Goal: Task Accomplishment & Management: Complete application form

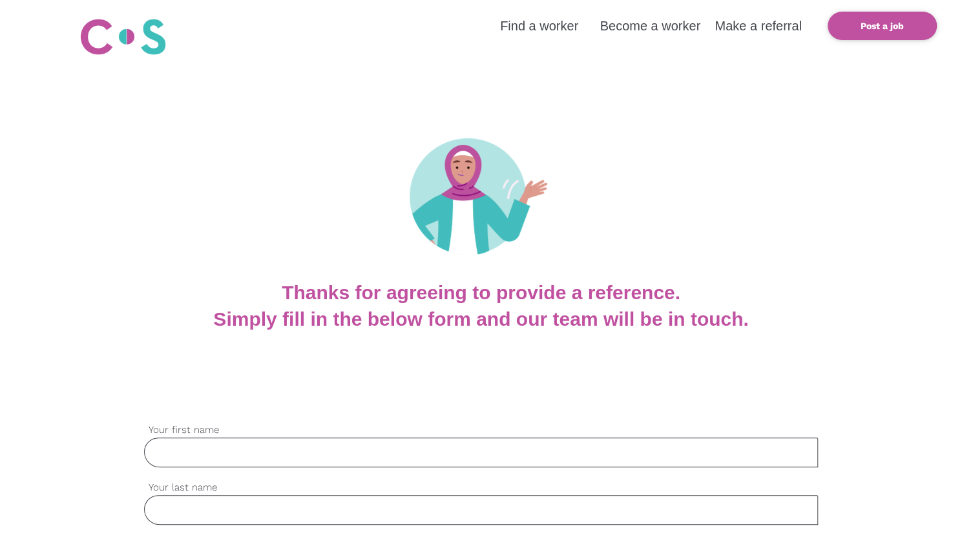
click at [314, 449] on input "Your first name" at bounding box center [480, 452] width 673 height 30
type input "Beverley"
click at [294, 507] on input "Your last name" at bounding box center [480, 510] width 673 height 30
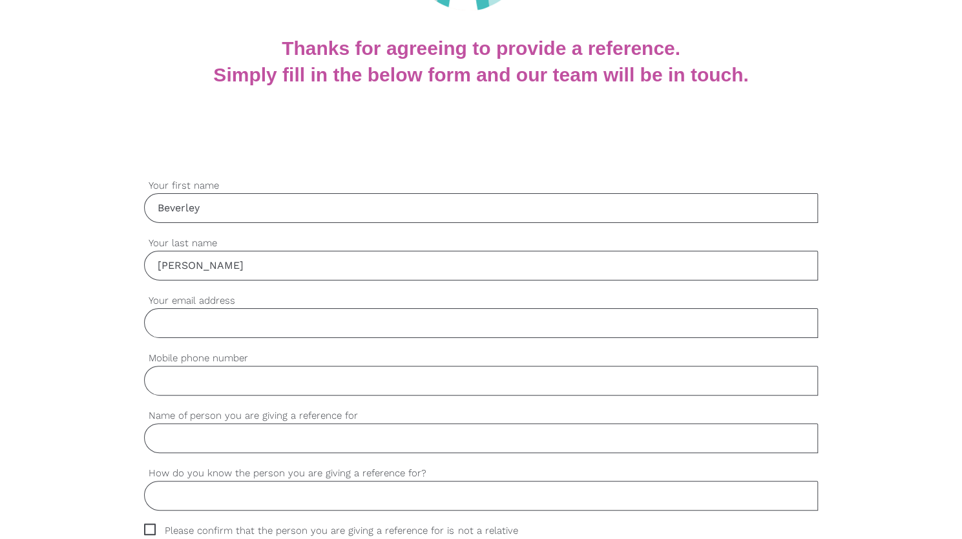
scroll to position [323, 0]
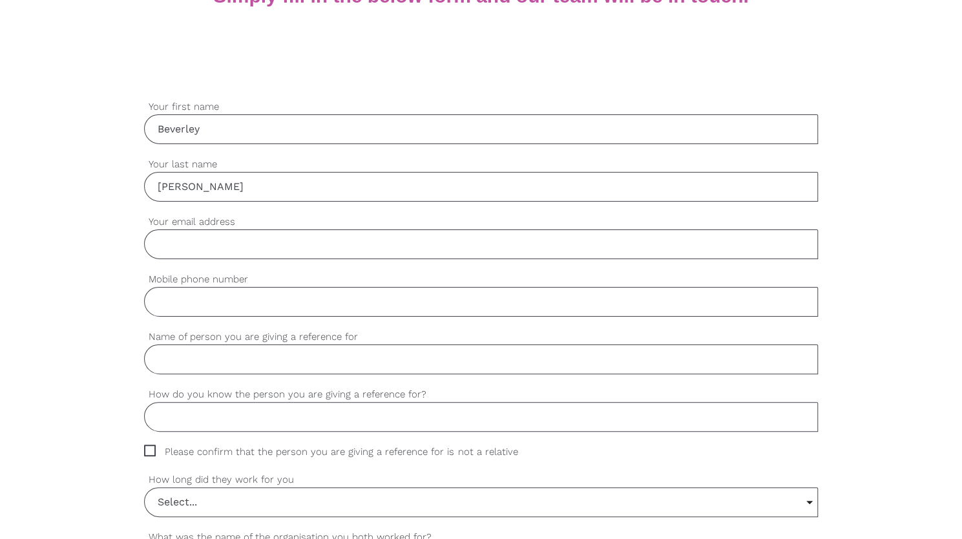
type input "[PERSON_NAME]"
click at [195, 297] on input "Mobile phone number" at bounding box center [480, 302] width 673 height 30
type input "0403471661"
click at [342, 358] on input "Name of person you are giving a reference for" at bounding box center [480, 359] width 673 height 30
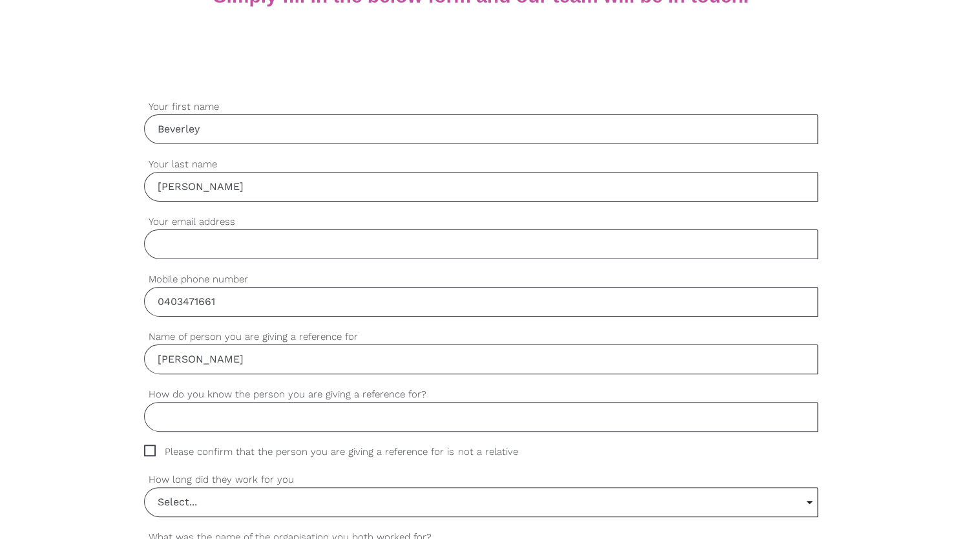
type input "[PERSON_NAME]"
click at [320, 416] on input "How do you know the person you are giving a reference for?" at bounding box center [480, 417] width 673 height 30
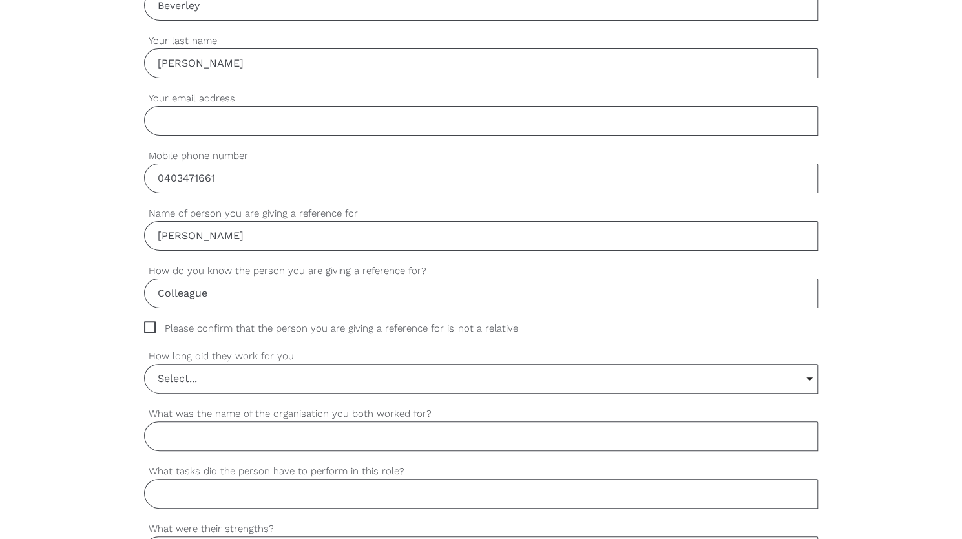
scroll to position [452, 0]
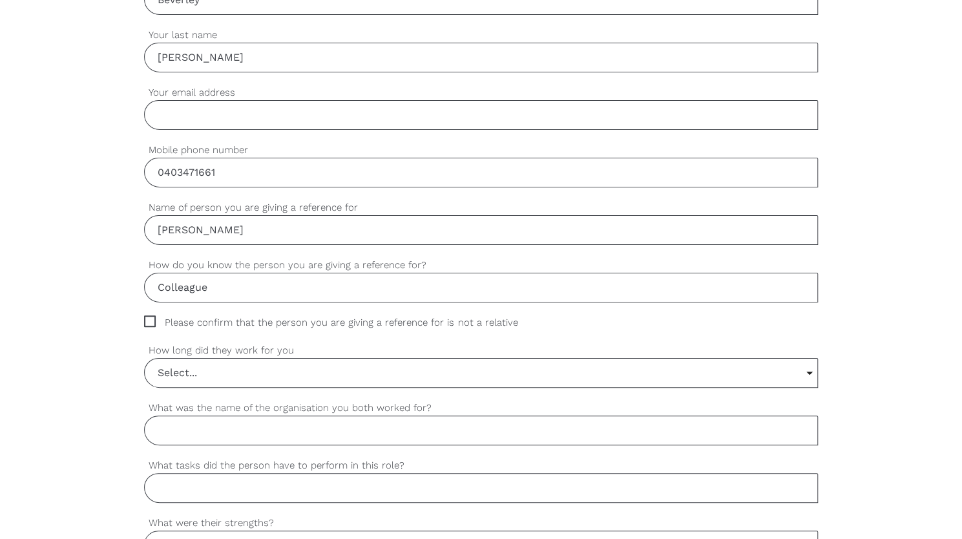
click at [698, 297] on input "Colleague" at bounding box center [480, 288] width 673 height 30
type input "Colleague"
click at [375, 358] on input "Select..." at bounding box center [481, 372] width 672 height 28
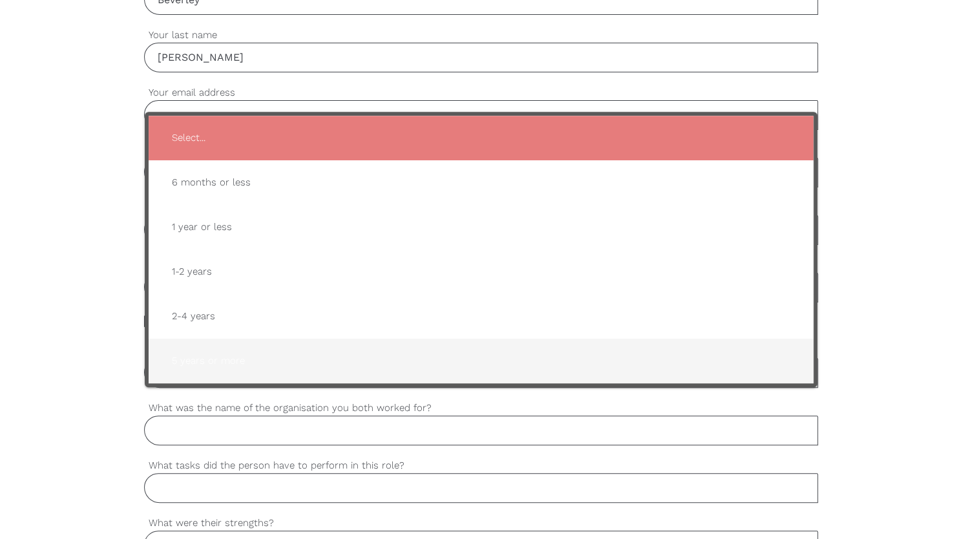
click at [213, 349] on span "5 years or more" at bounding box center [480, 361] width 639 height 32
type input "5 years or more"
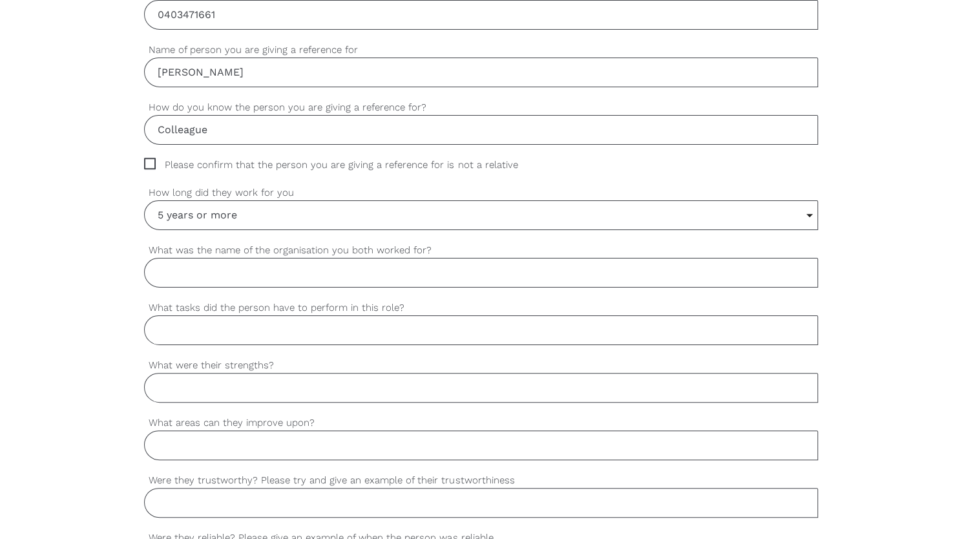
scroll to position [646, 0]
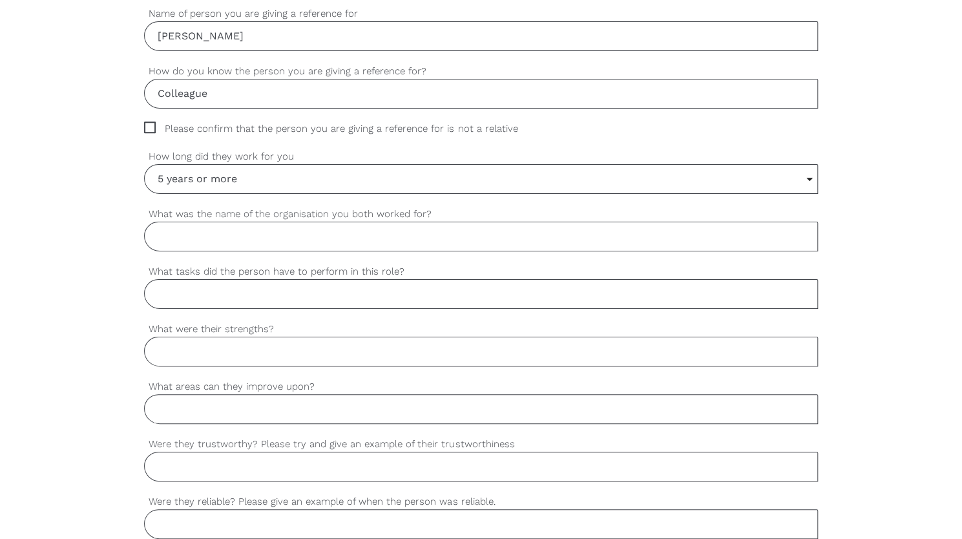
click at [149, 122] on span "Please confirm that the person you are giving a reference for is not a relative" at bounding box center [343, 128] width 398 height 15
click at [149, 122] on input "Please confirm that the person you are giving a reference for is not a relative" at bounding box center [148, 125] width 8 height 8
checkbox input "true"
click at [195, 245] on input "What was the name of the organisation you both worked for?" at bounding box center [480, 236] width 673 height 30
type input "c"
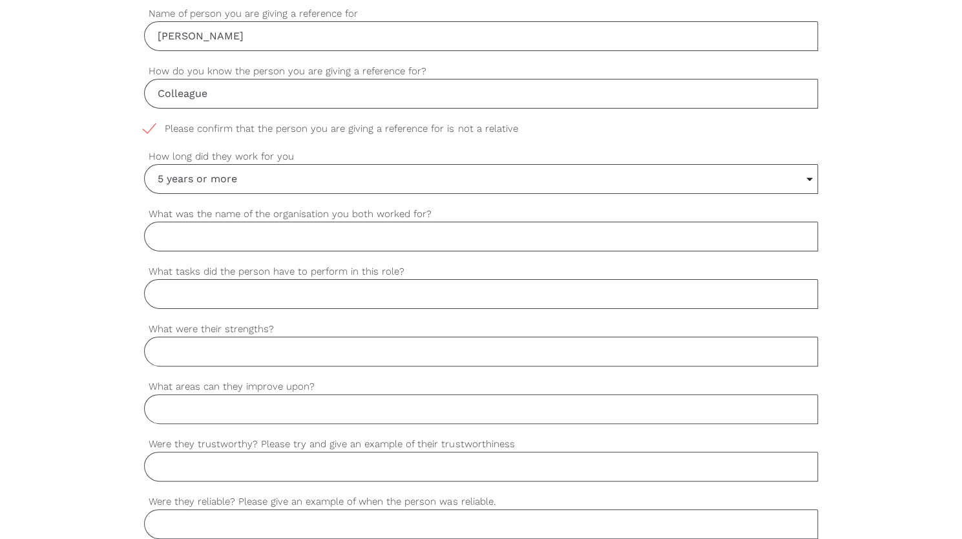
type input "c"
type input "C"
type input "[PERSON_NAME]"
click at [238, 281] on input "What tasks did the person have to perform in this role?" at bounding box center [480, 294] width 673 height 30
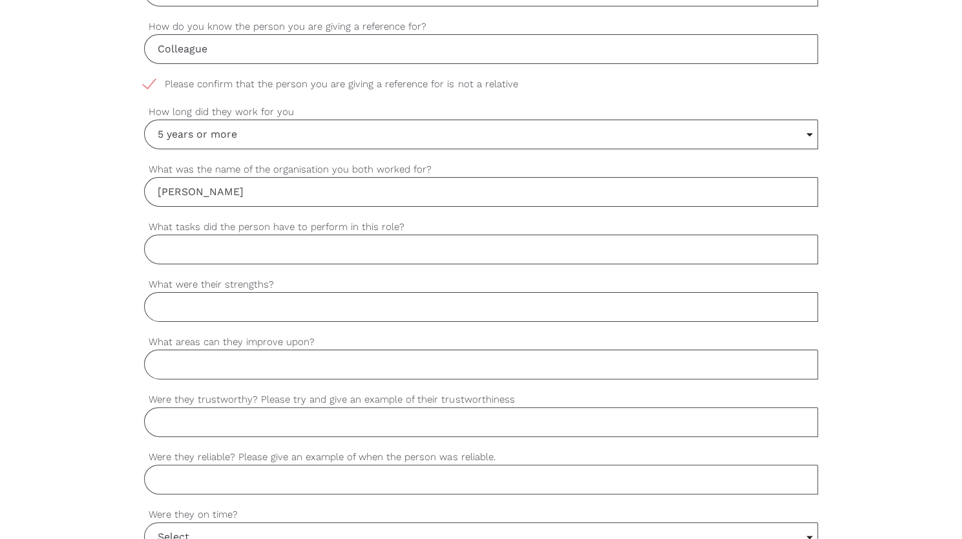
scroll to position [710, 0]
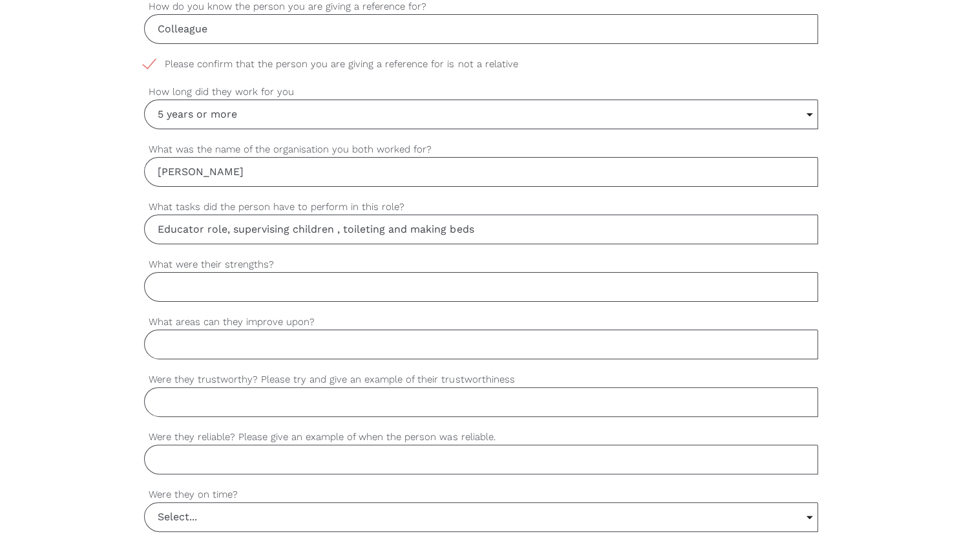
drag, startPoint x: 480, startPoint y: 222, endPoint x: 411, endPoint y: 227, distance: 69.9
click at [411, 227] on input "Educator role, supervising children , toileting and making beds" at bounding box center [480, 229] width 673 height 30
type input "Educator role, supervising children , toileting."
click at [393, 276] on input "What were their strengths?" at bounding box center [480, 287] width 673 height 30
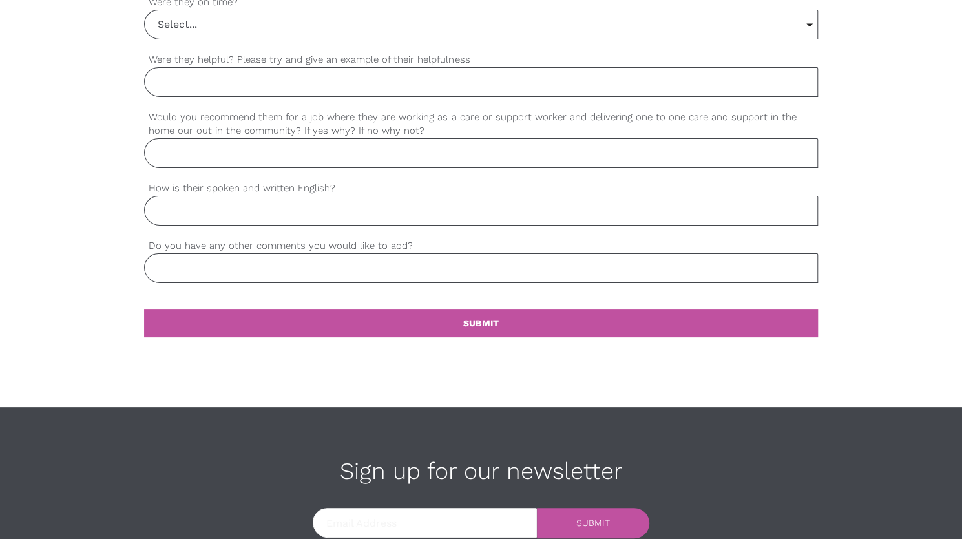
scroll to position [1113, 0]
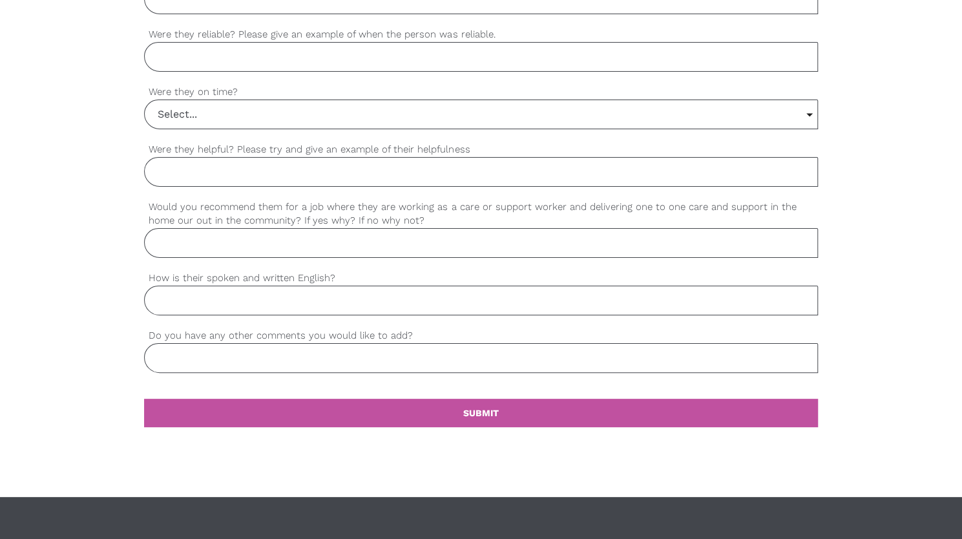
click at [432, 285] on input "How is their spoken and written English?" at bounding box center [480, 300] width 673 height 30
type input "E"
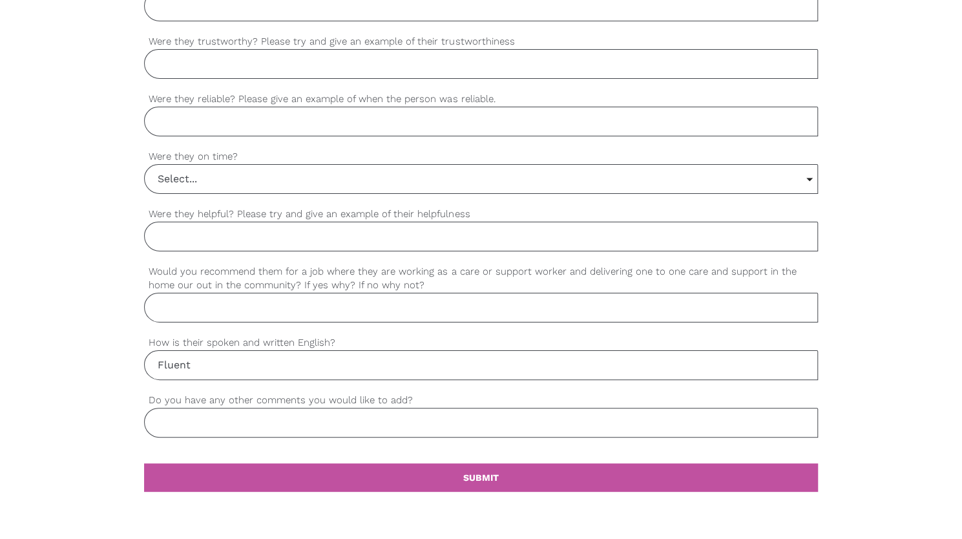
type input "Fluent"
click at [322, 172] on input "Select..." at bounding box center [481, 179] width 672 height 28
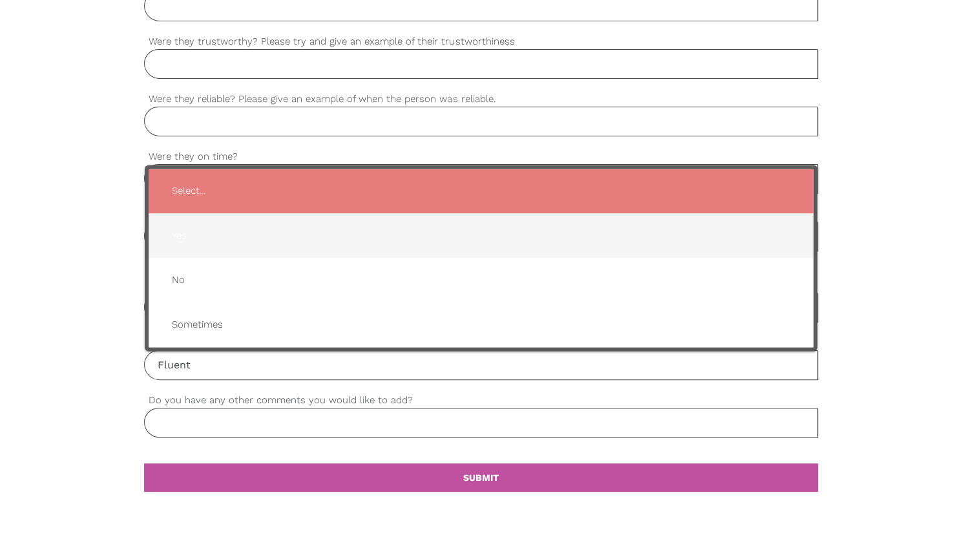
click at [291, 227] on span "Yes" at bounding box center [480, 236] width 639 height 32
type input "Yes"
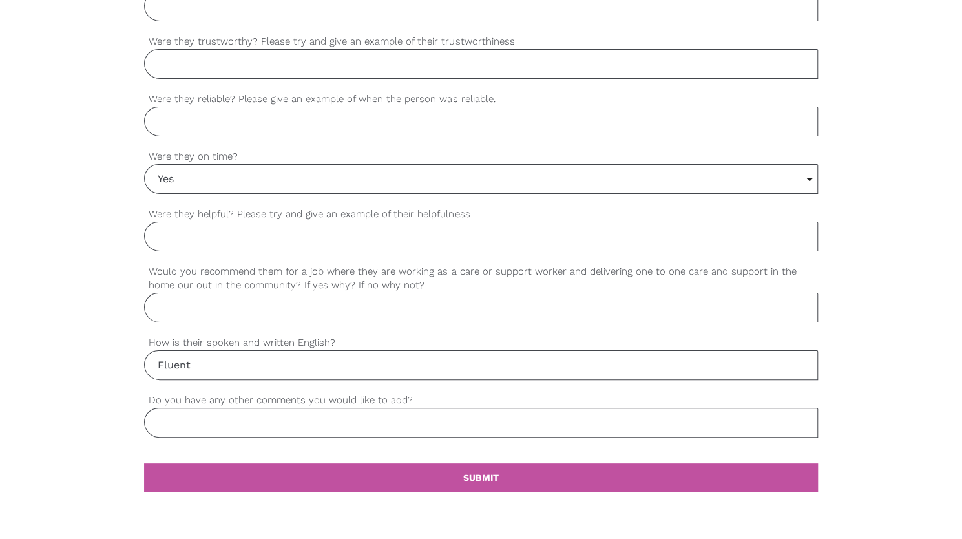
click at [291, 227] on input "Were they helpful? Please try and give an example of their helpfulness" at bounding box center [480, 236] width 673 height 30
click at [285, 214] on div "Always Were they helpful? Please try and give an example of their helpfulness" at bounding box center [480, 229] width 673 height 45
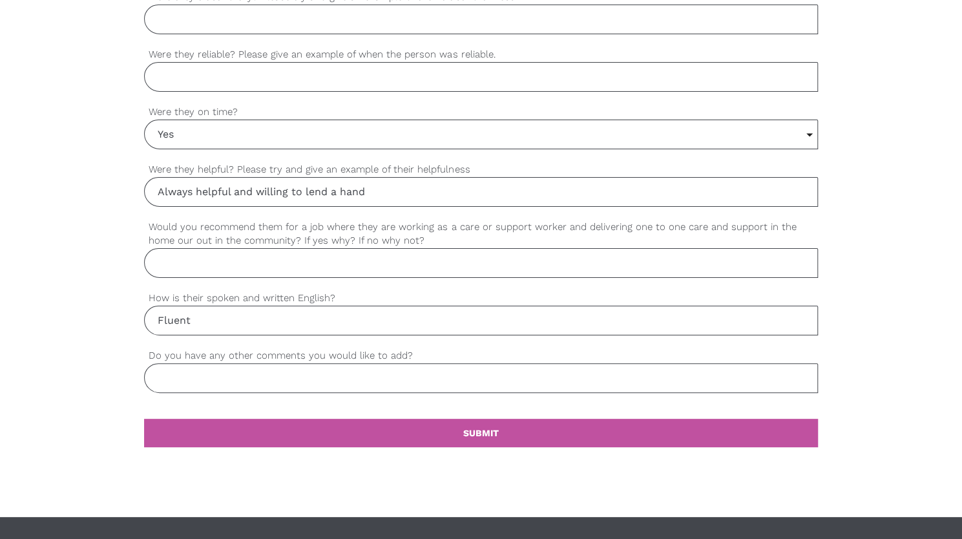
scroll to position [1113, 0]
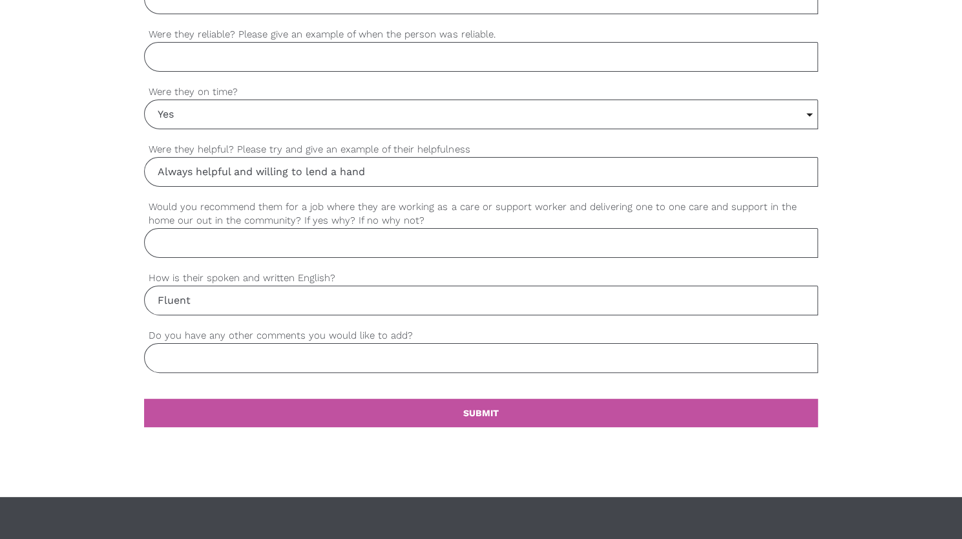
type input "Always helpful and willing to lend a hand"
click at [294, 241] on input "Would you recommend them for a job where they are working as a care or support …" at bounding box center [480, 243] width 673 height 30
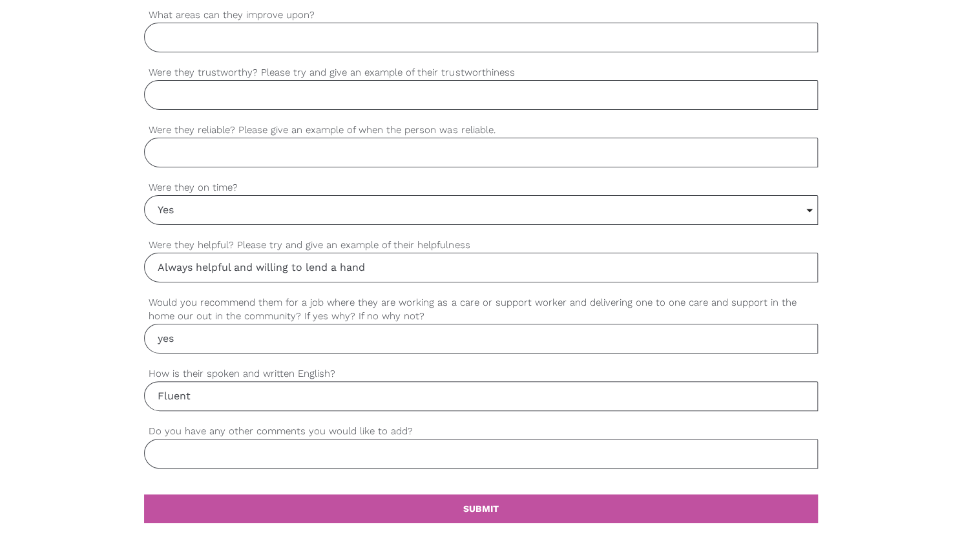
scroll to position [919, 0]
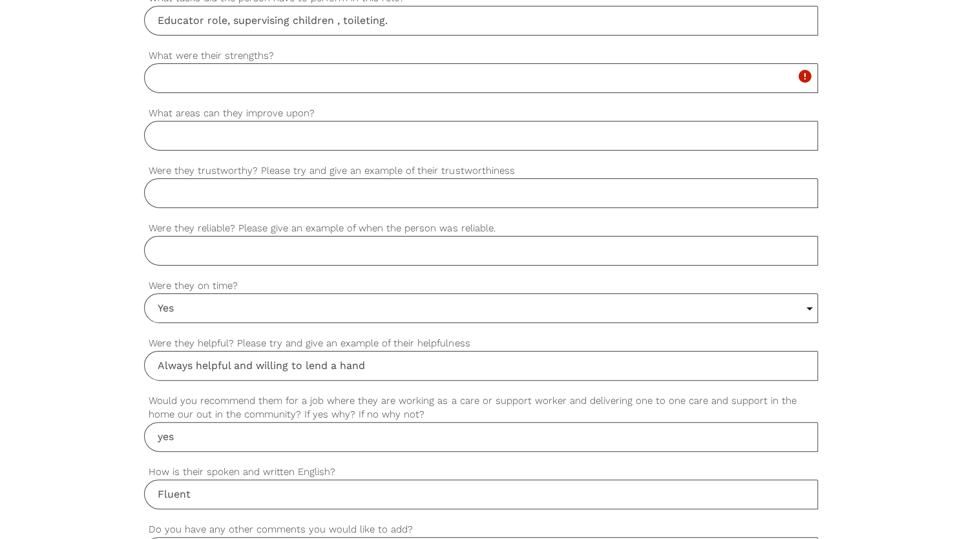
type input "yes"
click at [276, 250] on input "Were they reliable? Please give an example of when the person was reliable." at bounding box center [480, 251] width 673 height 30
type input "y"
type input "Yes. I could always count on [PERSON_NAME] to fill in for me when I couldn't be…"
click at [262, 196] on input "Were they trustworthy? Please try and give an example of their trustworthiness" at bounding box center [480, 193] width 673 height 30
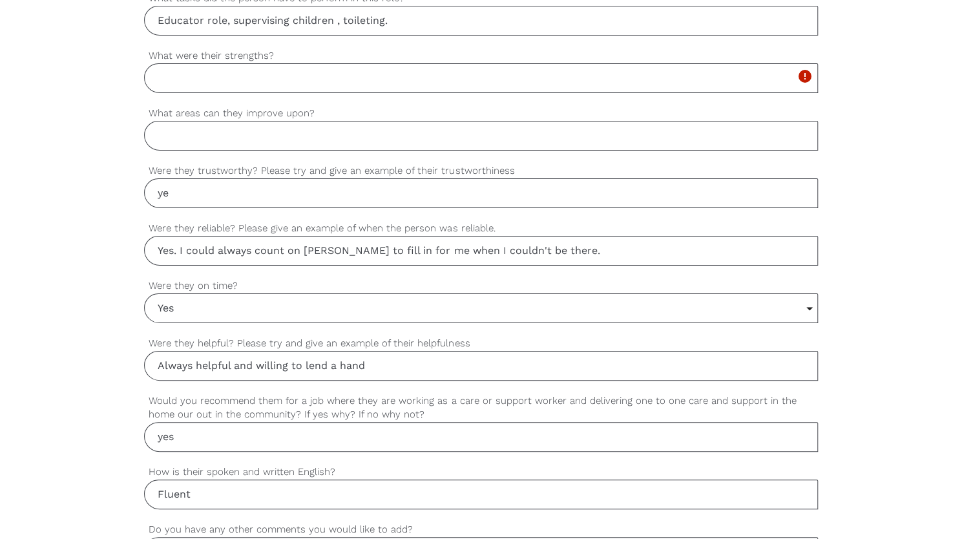
type input "y"
type input "Yes. Always handling information with utmost confidentially"
click at [271, 136] on input "What areas can they improve upon?" at bounding box center [480, 136] width 673 height 30
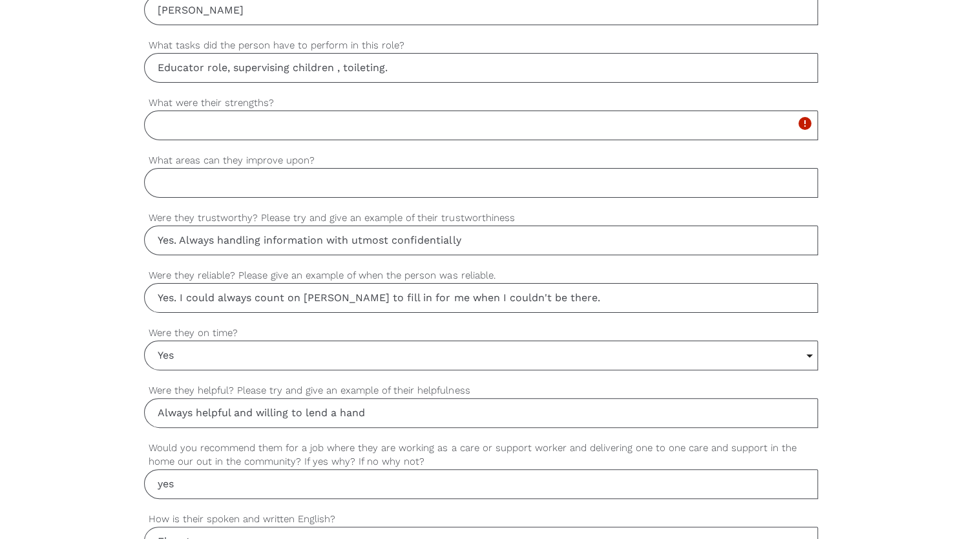
scroll to position [854, 0]
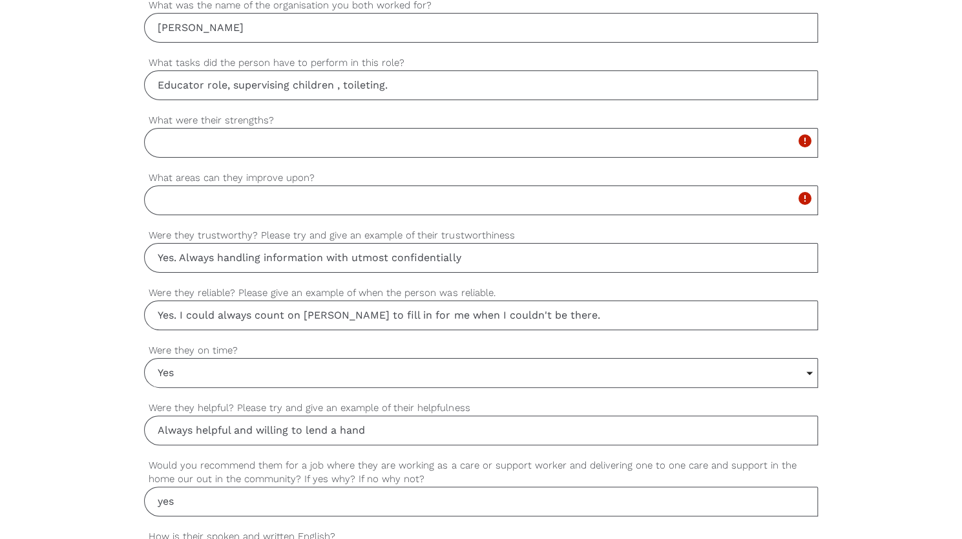
click at [271, 136] on input "What were their strengths?" at bounding box center [480, 143] width 673 height 30
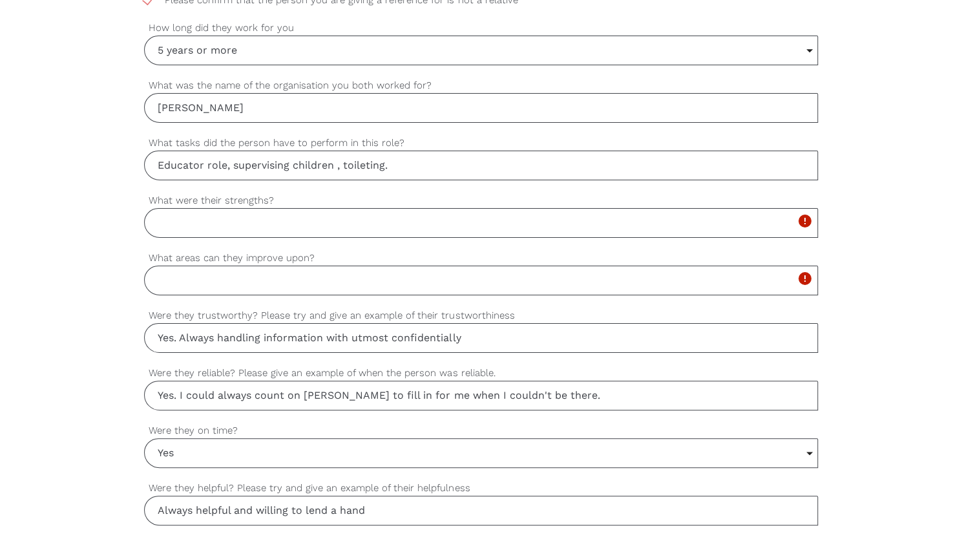
scroll to position [775, 0]
